Goal: Task Accomplishment & Management: Use online tool/utility

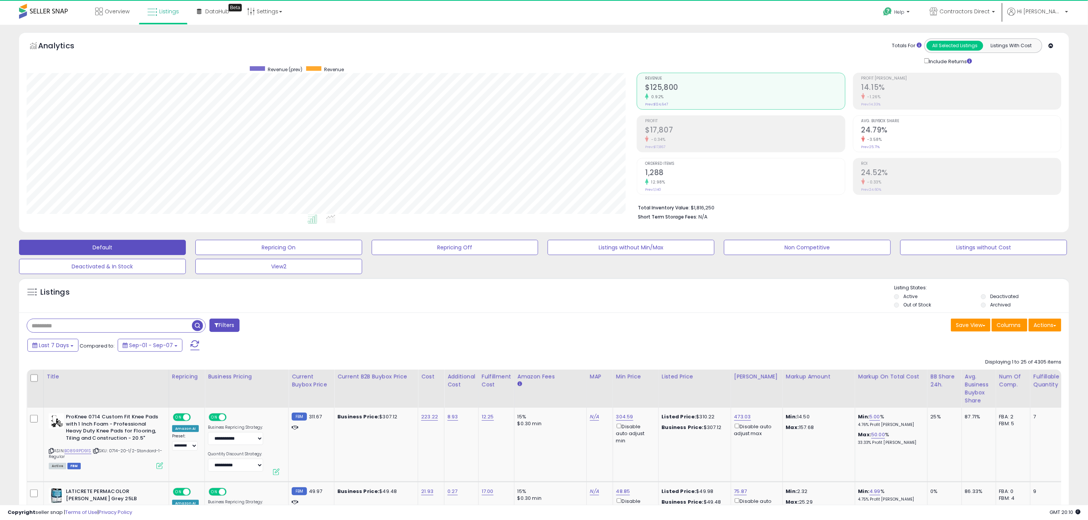
scroll to position [157, 610]
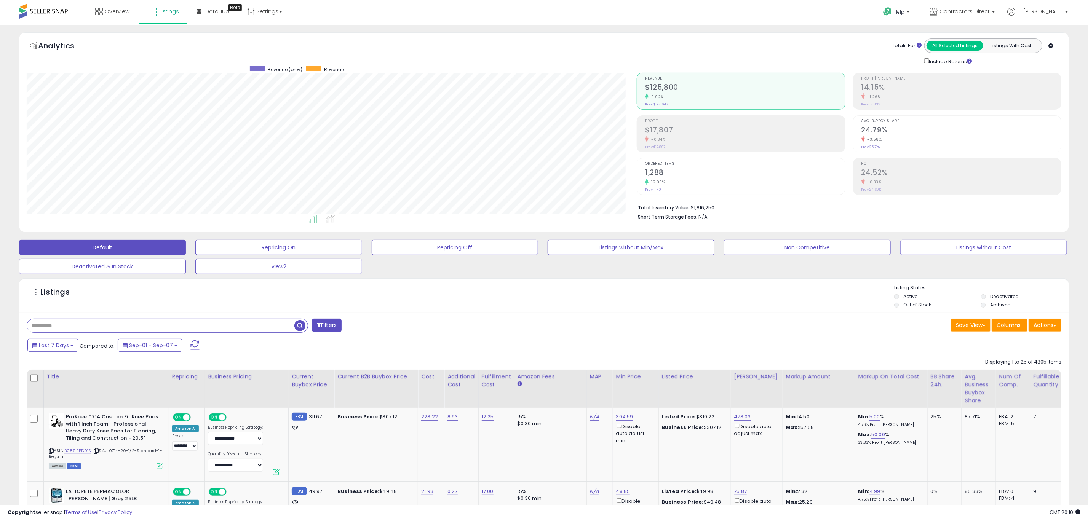
drag, startPoint x: 0, startPoint y: 0, endPoint x: 168, endPoint y: 325, distance: 366.0
click at [168, 325] on input "text" at bounding box center [160, 325] width 267 height 13
paste input "**********"
click at [303, 328] on span "button" at bounding box center [299, 325] width 11 height 11
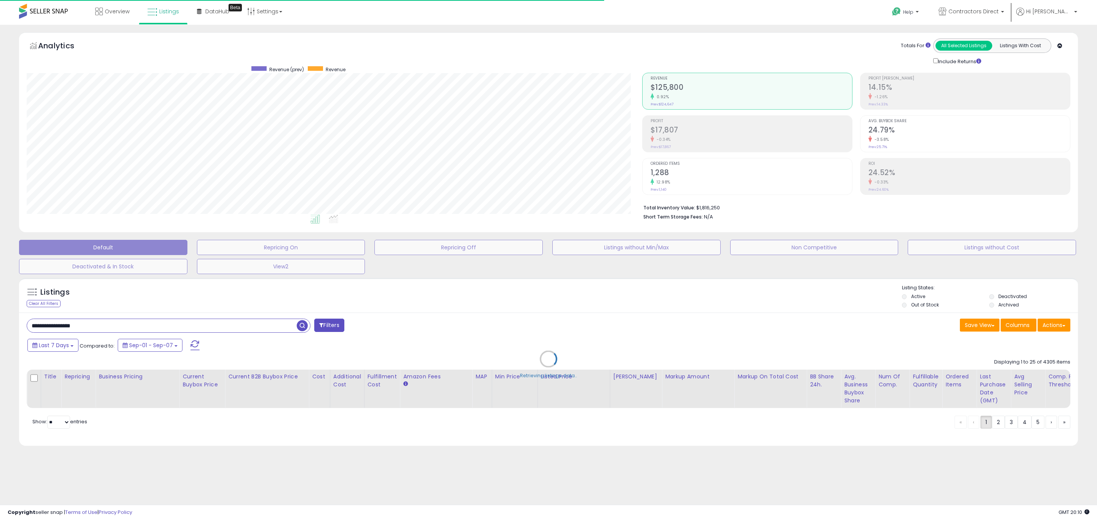
scroll to position [380789, 380334]
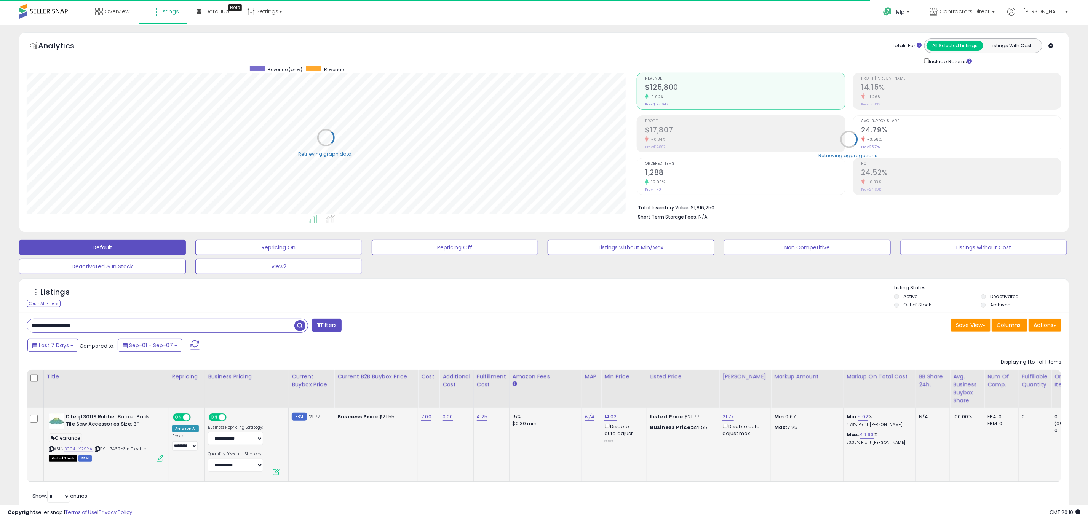
click at [160, 459] on icon at bounding box center [160, 459] width 6 height 6
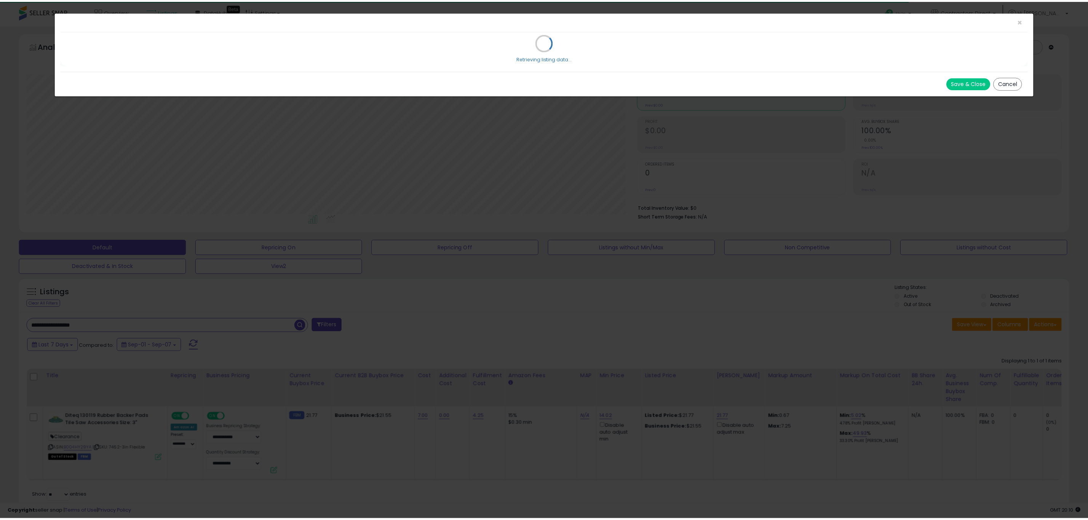
scroll to position [157, 616]
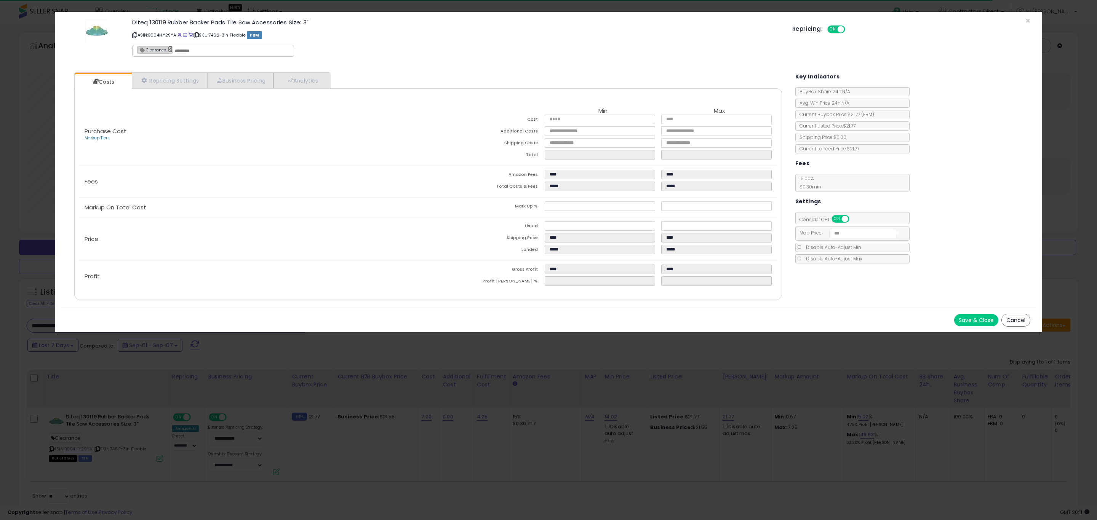
click at [170, 50] on link "×" at bounding box center [170, 49] width 5 height 7
click at [970, 319] on button "Save & Close" at bounding box center [976, 320] width 44 height 12
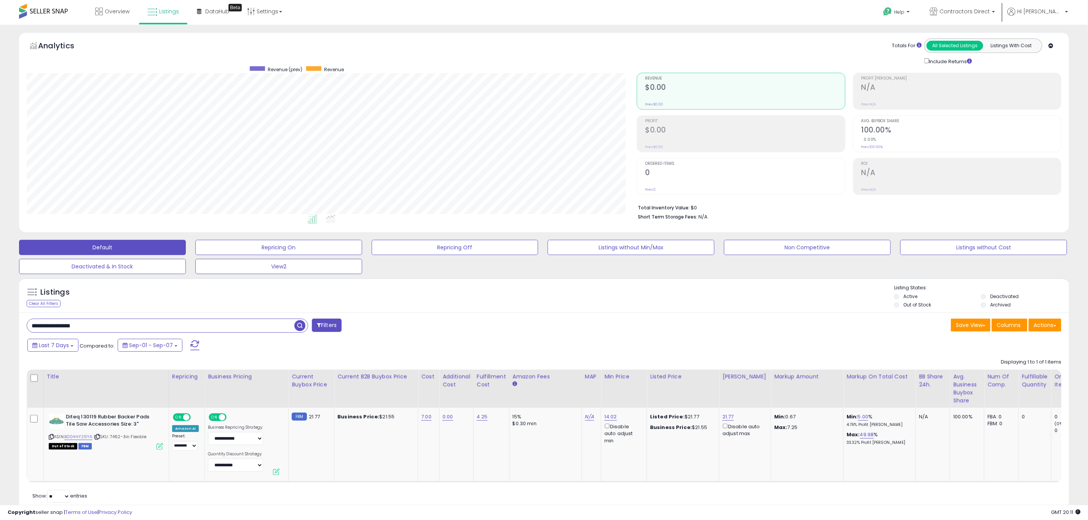
scroll to position [380789, 380334]
click at [151, 326] on input "**********" at bounding box center [160, 325] width 267 height 13
paste input "text"
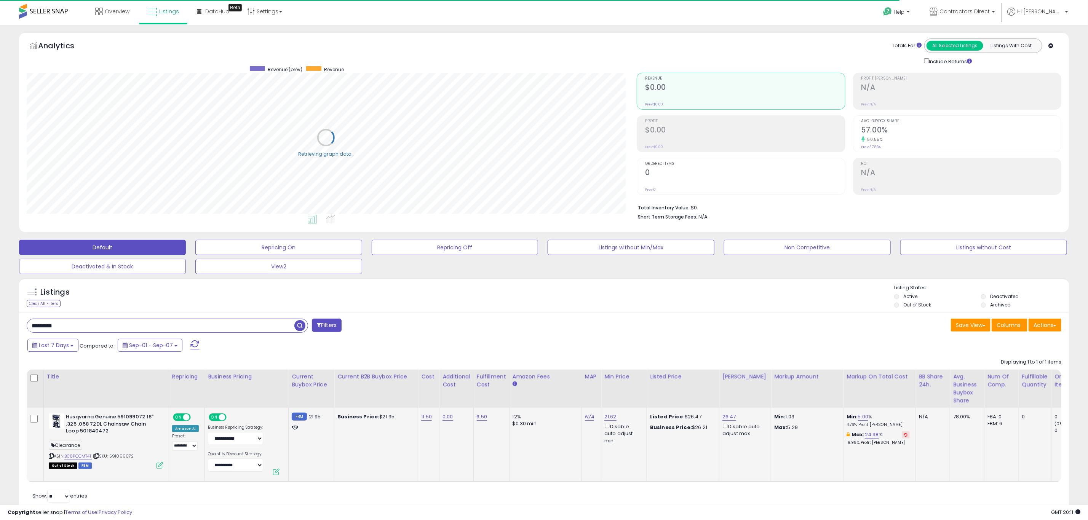
click at [159, 467] on icon at bounding box center [160, 465] width 6 height 6
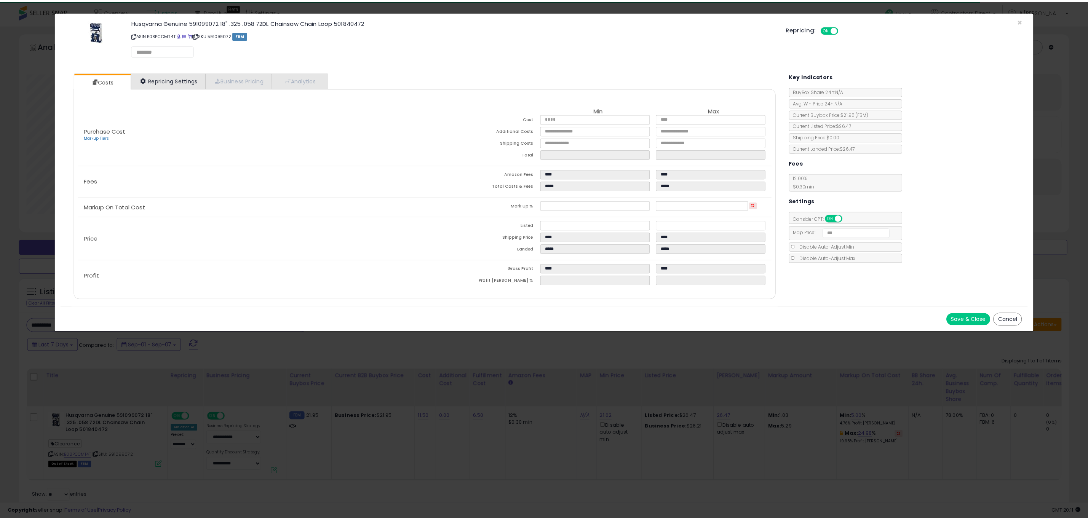
scroll to position [157, 616]
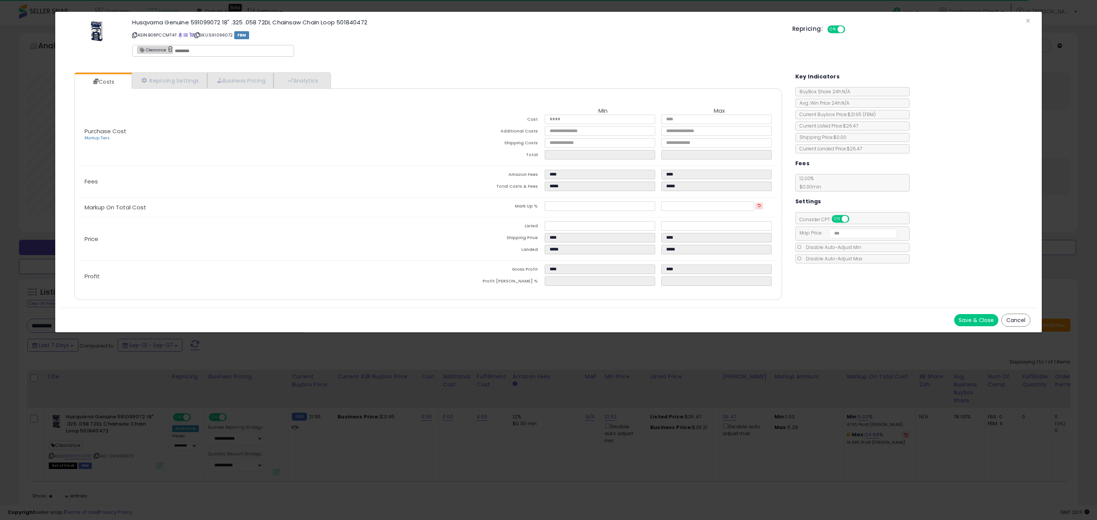
click at [169, 50] on link "×" at bounding box center [170, 49] width 5 height 7
click at [984, 323] on button "Save & Close" at bounding box center [976, 320] width 44 height 12
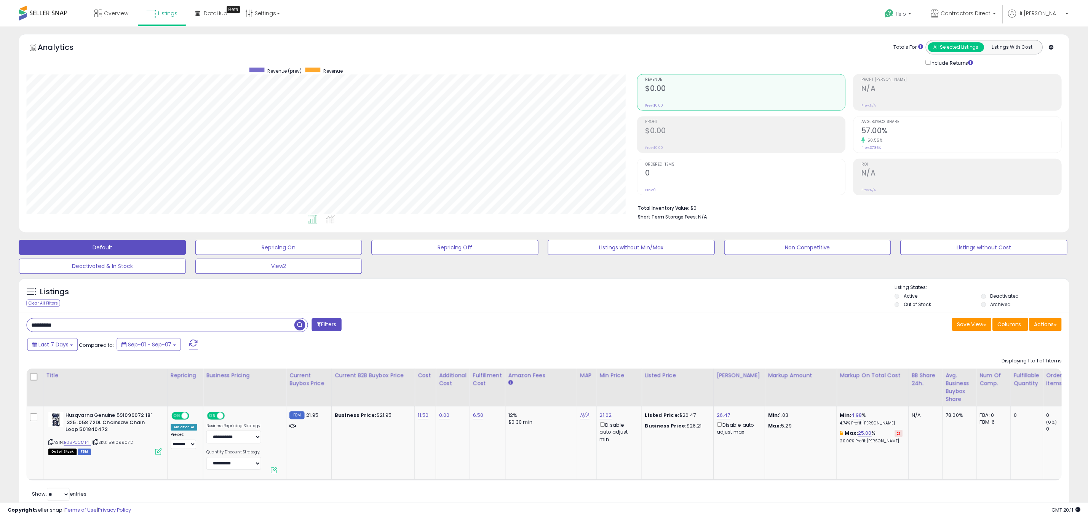
scroll to position [380789, 380334]
click at [213, 328] on input "*********" at bounding box center [160, 325] width 267 height 13
paste input "text"
type input "*********"
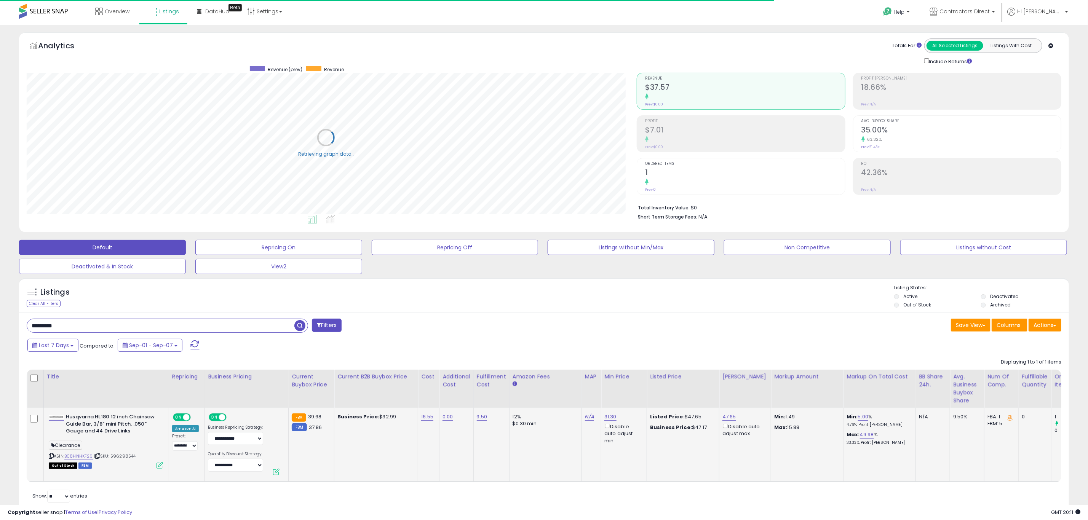
click at [160, 467] on icon at bounding box center [160, 465] width 6 height 6
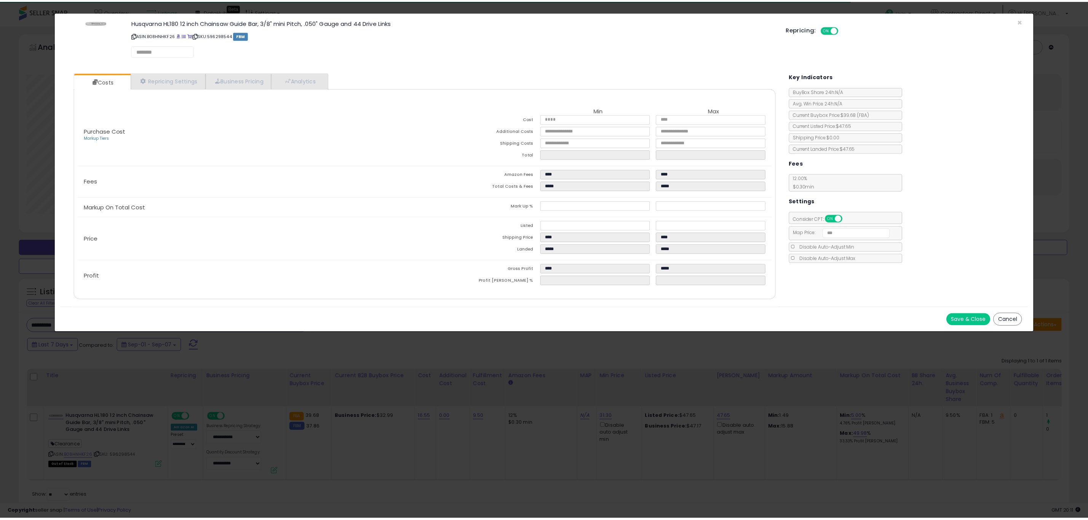
scroll to position [157, 616]
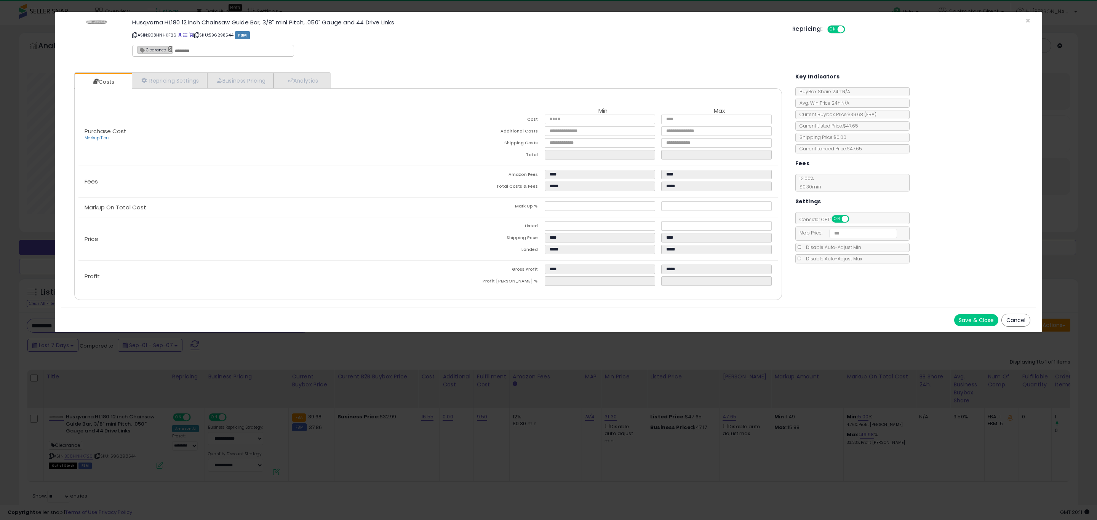
click at [168, 50] on link "×" at bounding box center [170, 49] width 5 height 7
click at [970, 317] on button "Save & Close" at bounding box center [976, 320] width 44 height 12
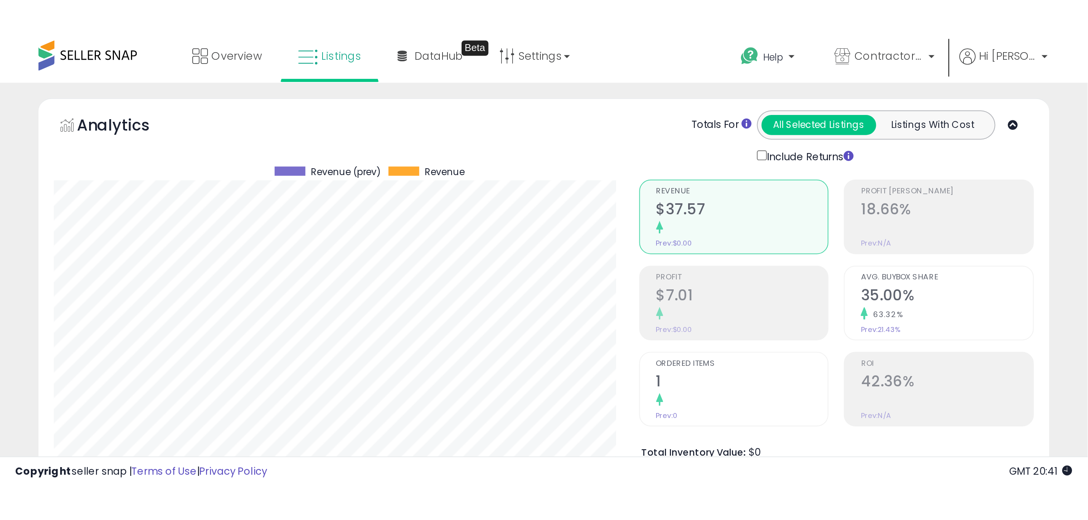
scroll to position [157, 610]
